Goal: Task Accomplishment & Management: Manage account settings

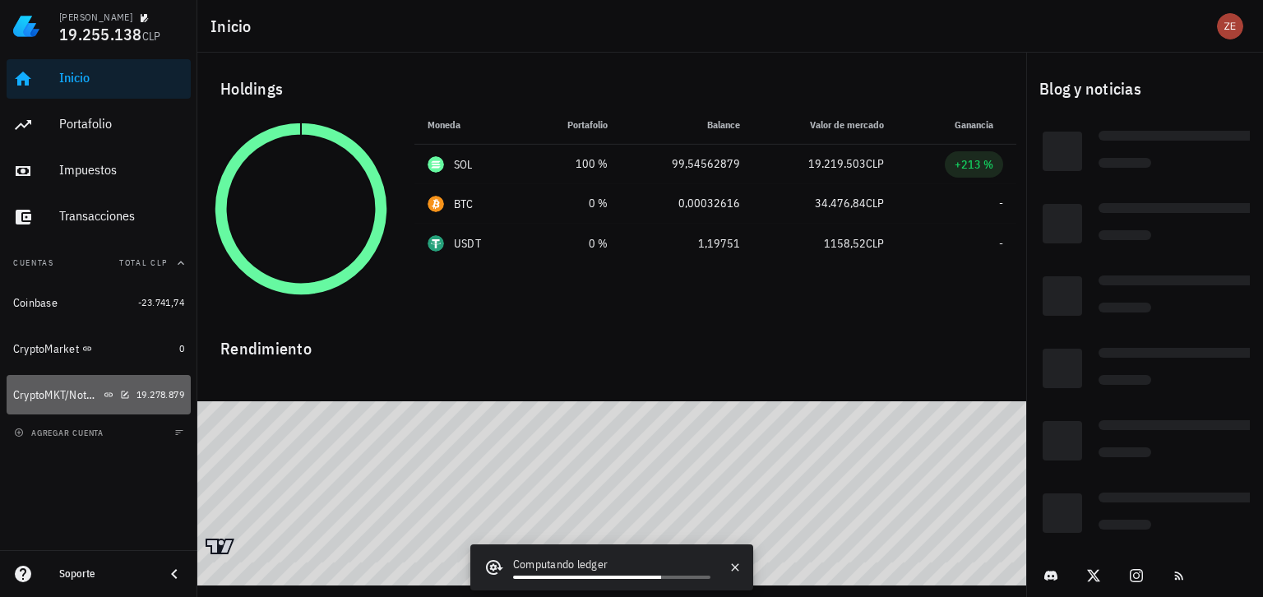
click at [47, 396] on div "CryptoMKT/NotBank" at bounding box center [56, 395] width 87 height 14
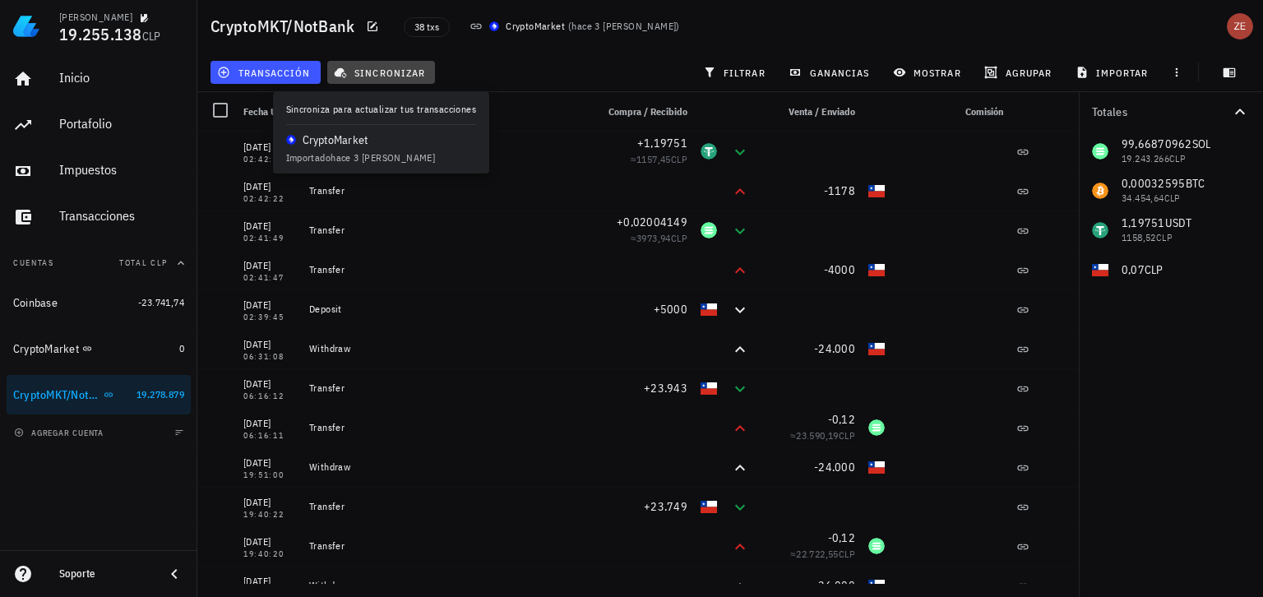
click at [401, 73] on span "sincronizar" at bounding box center [381, 72] width 88 height 13
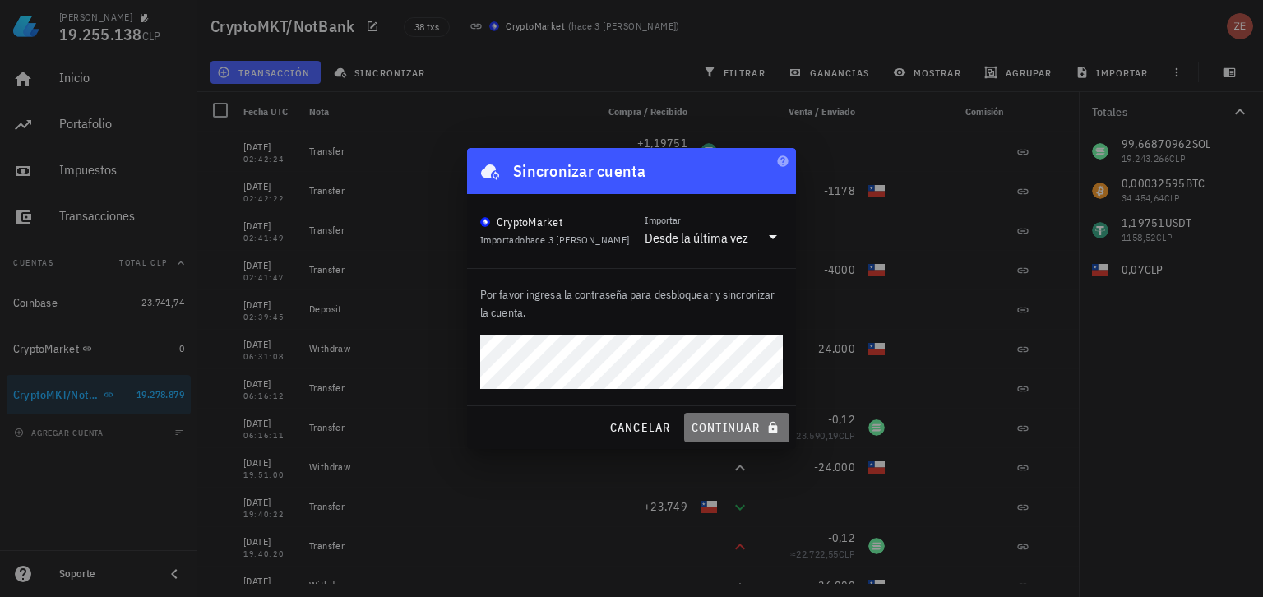
click at [709, 423] on span "continuar" at bounding box center [737, 427] width 92 height 15
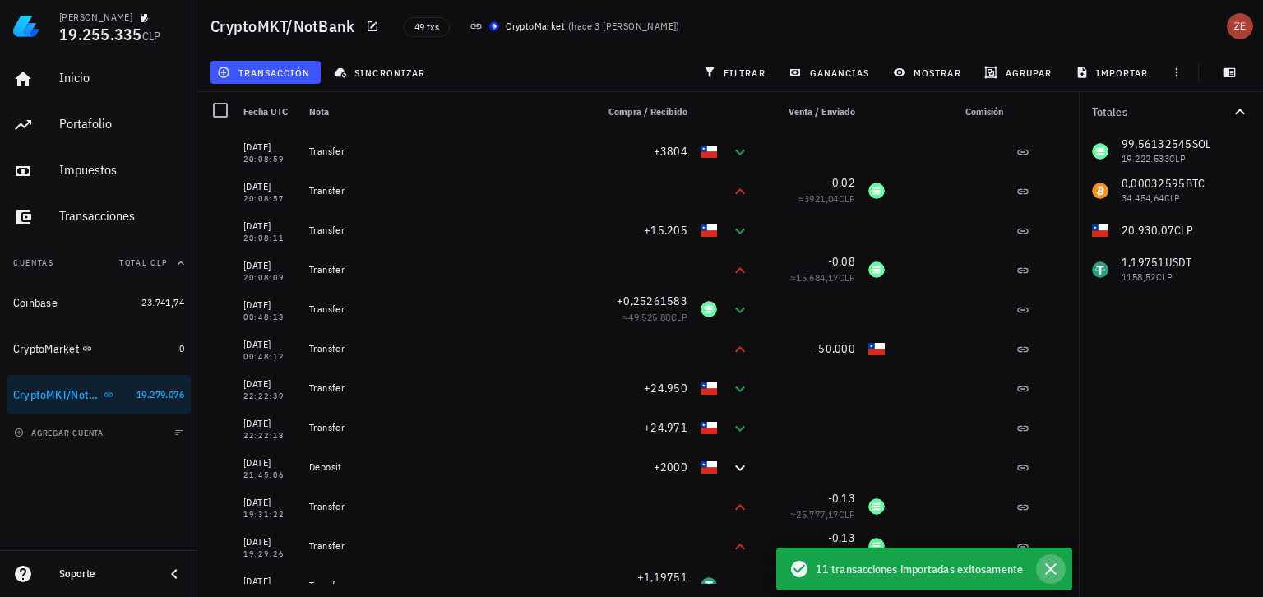
click at [1051, 577] on icon "button" at bounding box center [1051, 569] width 20 height 20
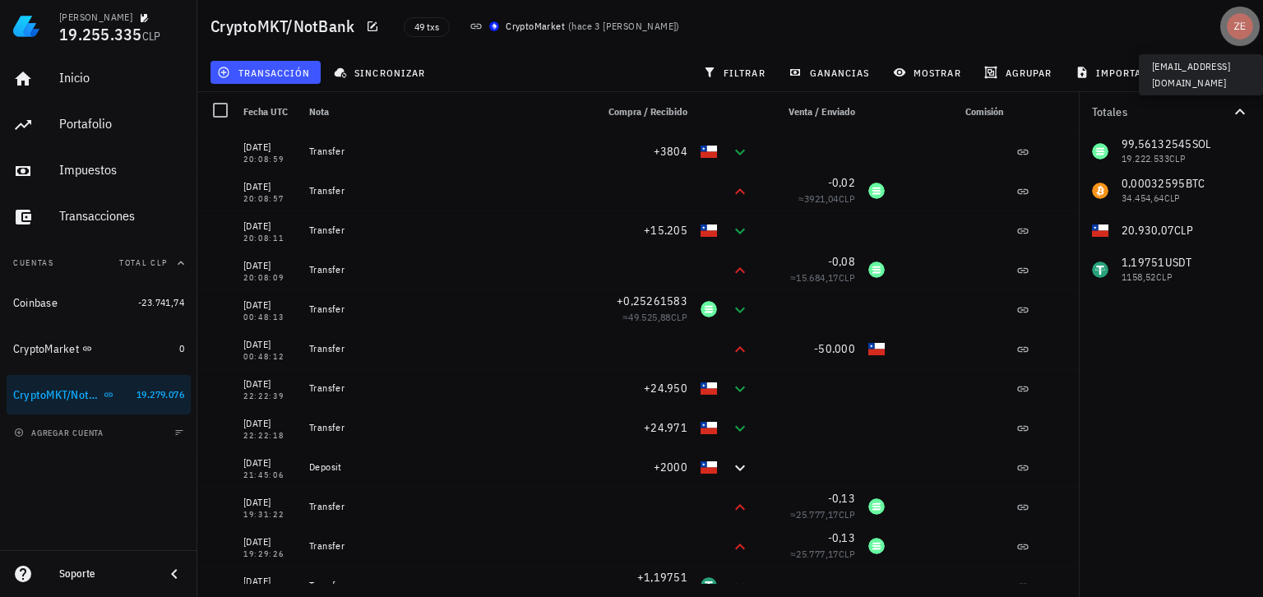
click at [1232, 30] on div "avatar" at bounding box center [1240, 26] width 26 height 26
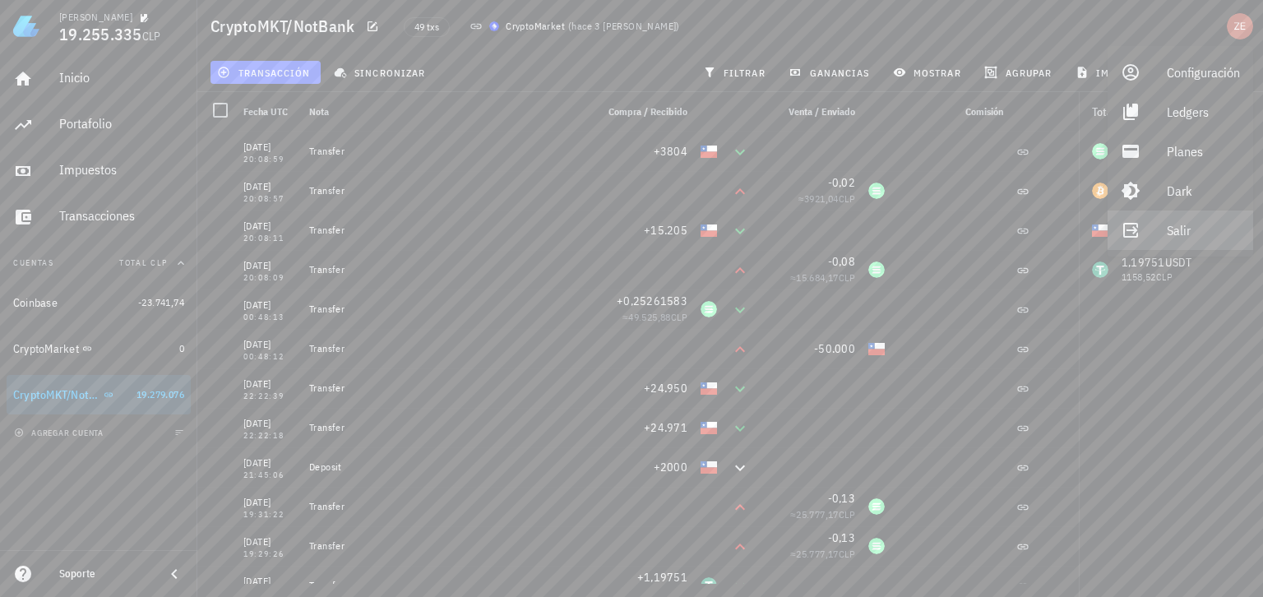
click at [1158, 236] on link "Salir" at bounding box center [1181, 230] width 146 height 39
